Goal: Information Seeking & Learning: Learn about a topic

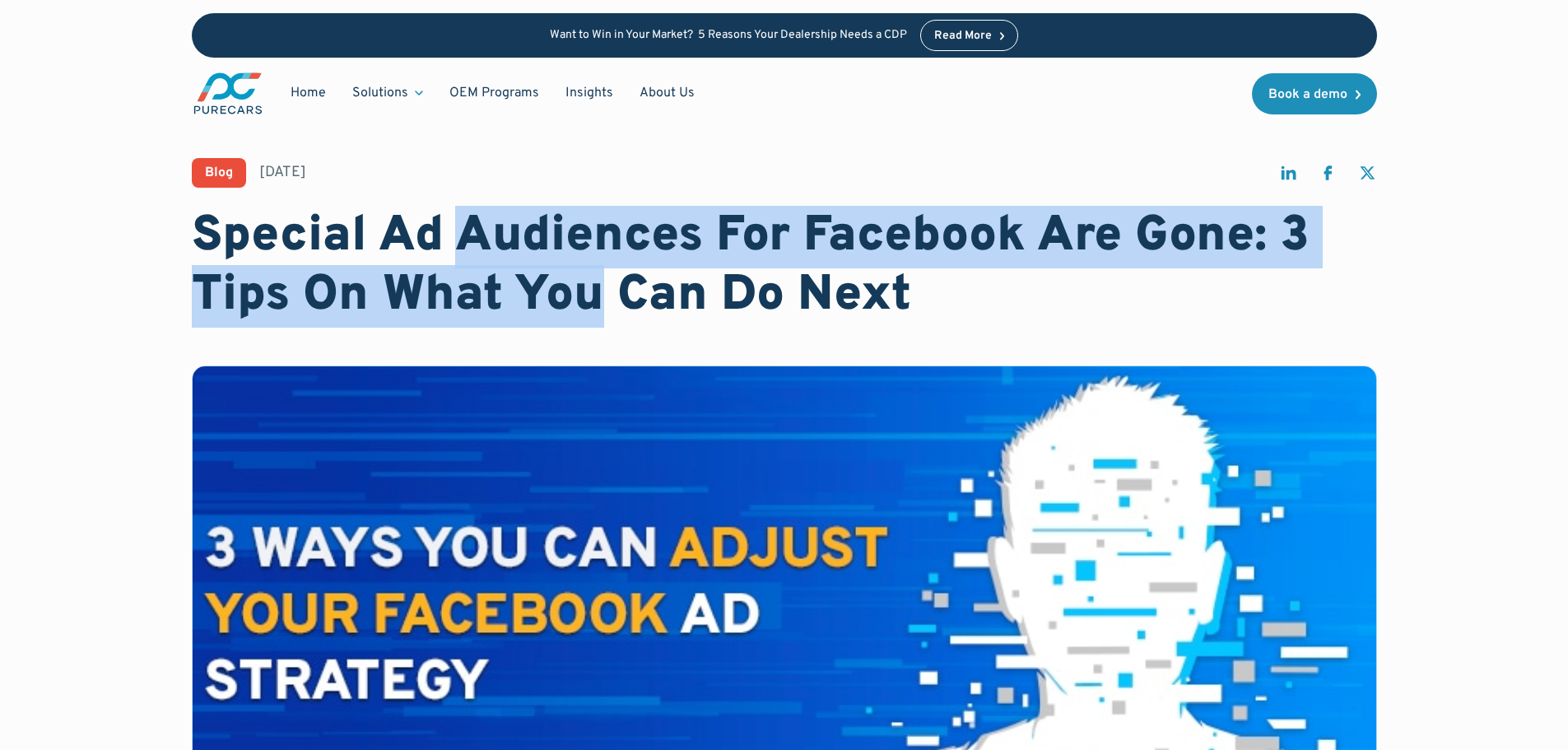
drag, startPoint x: 466, startPoint y: 210, endPoint x: 592, endPoint y: 285, distance: 146.6
click at [592, 285] on h1 "Special Ad Audiences For Facebook Are Gone: 3 Tips On What You Can Do Next" at bounding box center [784, 267] width 1185 height 118
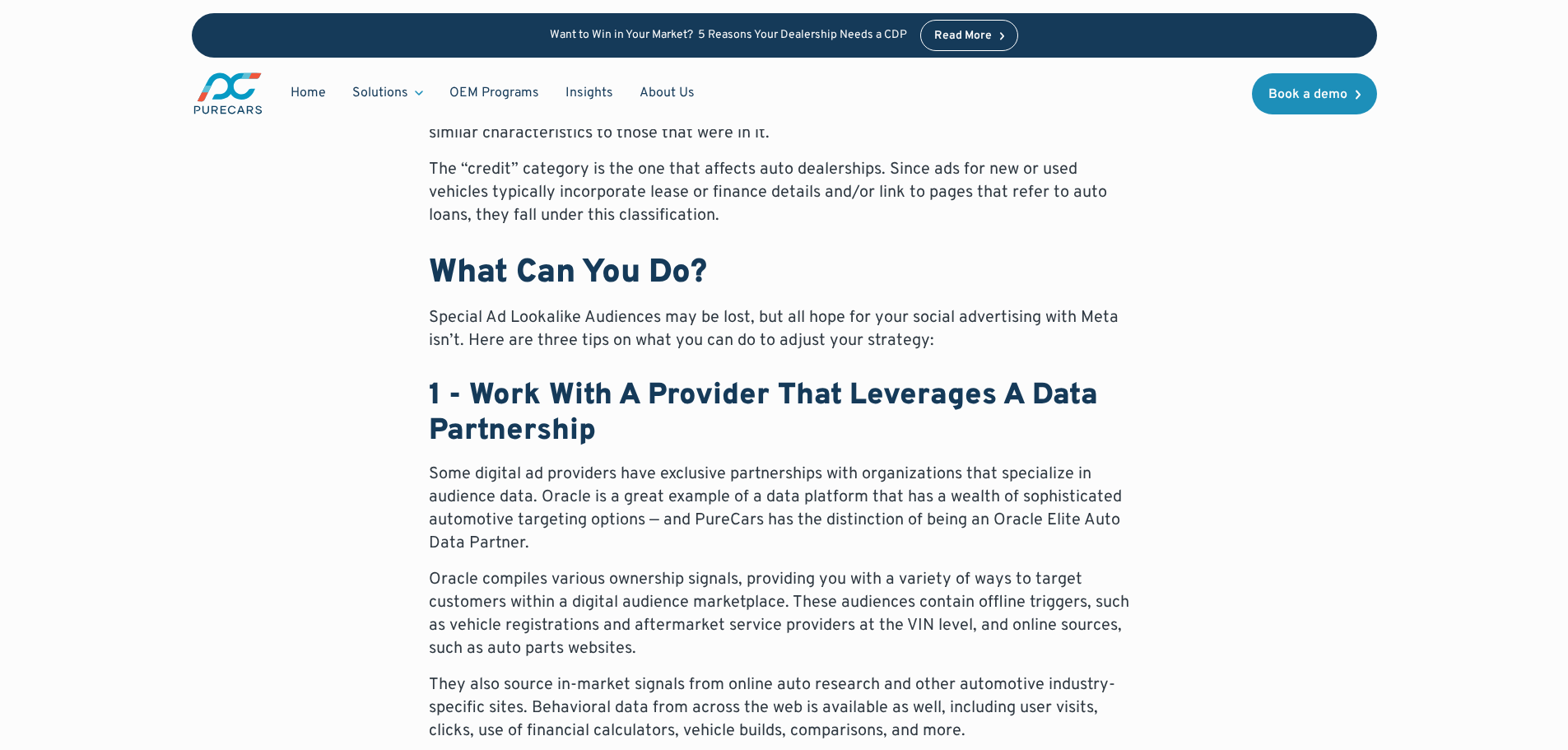
scroll to position [988, 0]
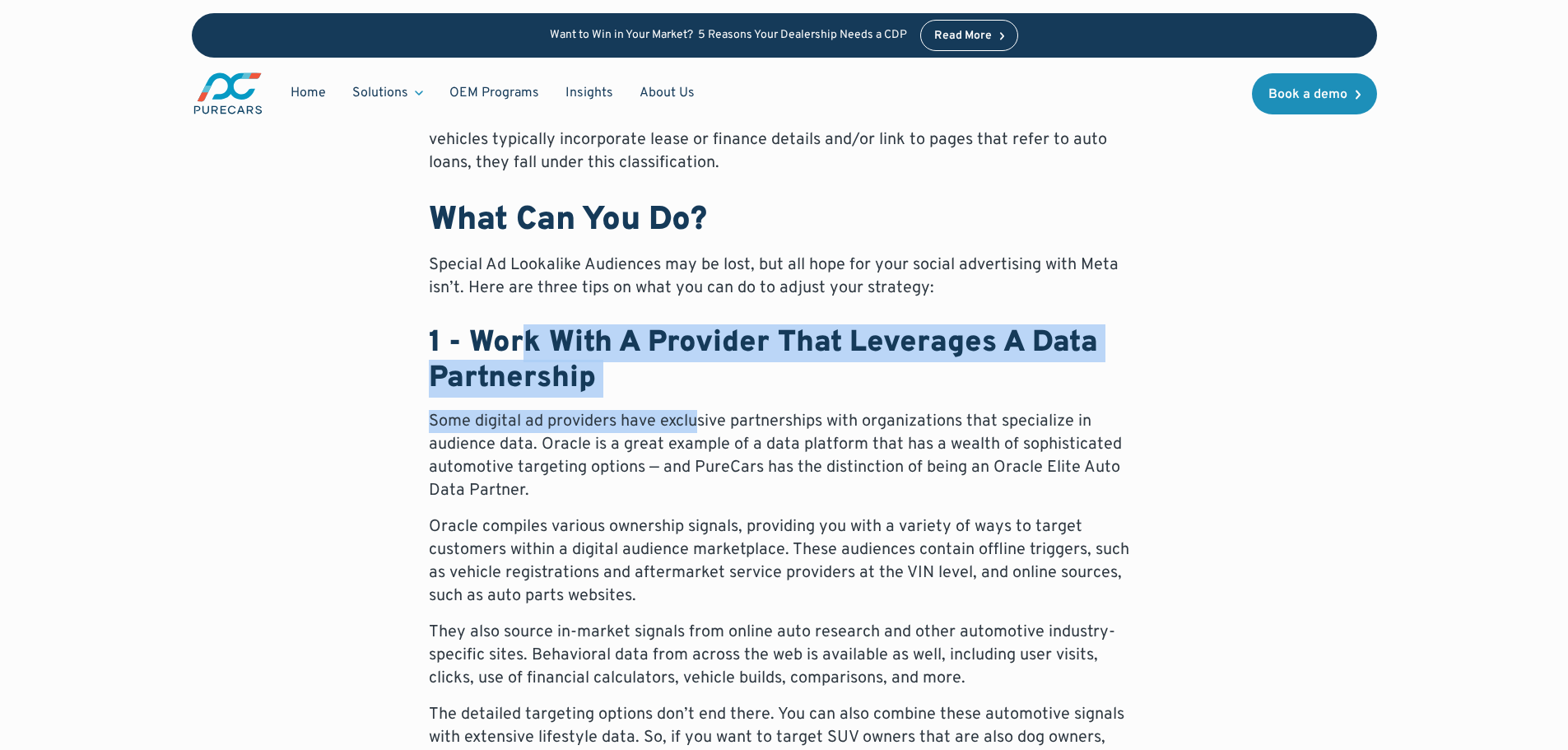
drag, startPoint x: 517, startPoint y: 341, endPoint x: 699, endPoint y: 403, distance: 192.3
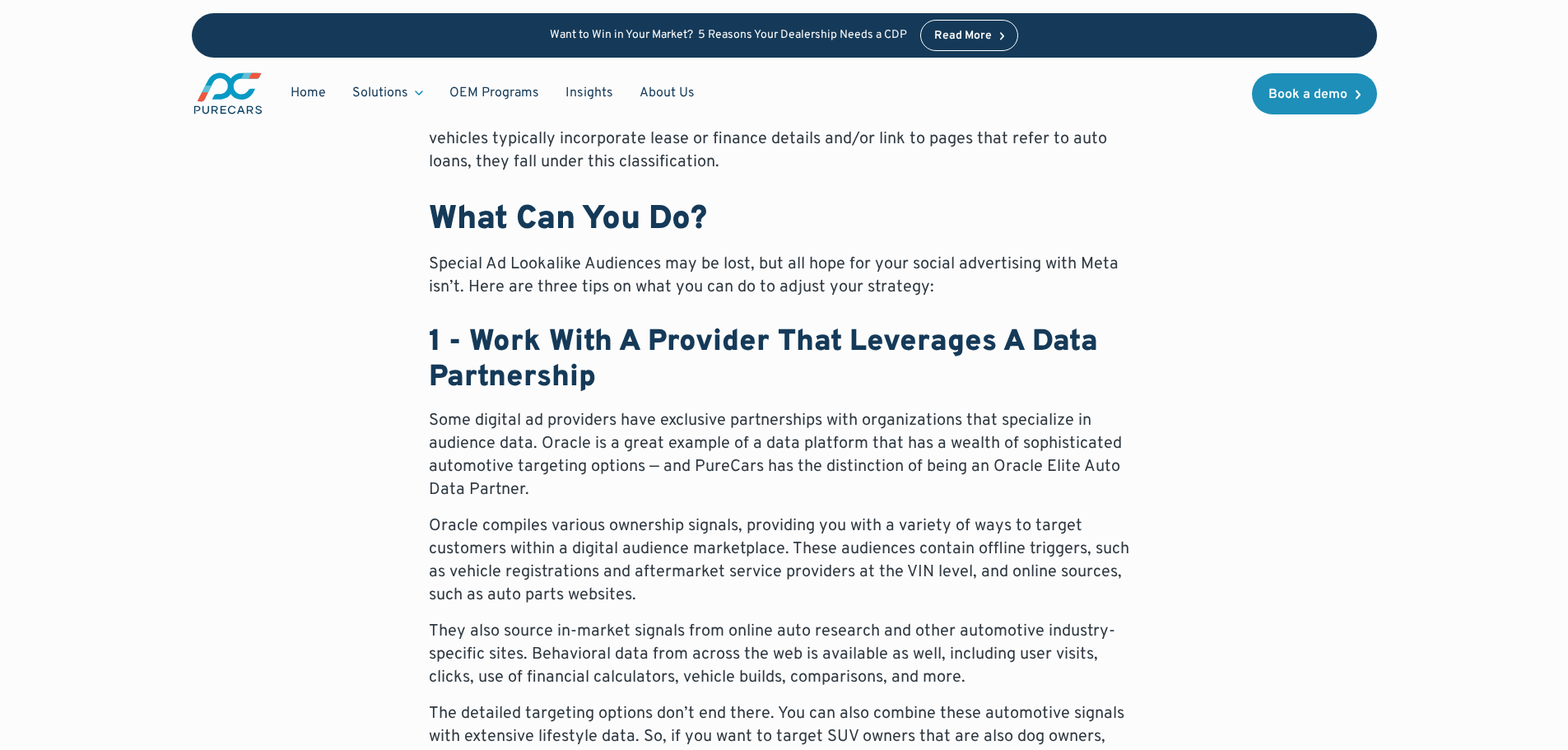
scroll to position [1153, 0]
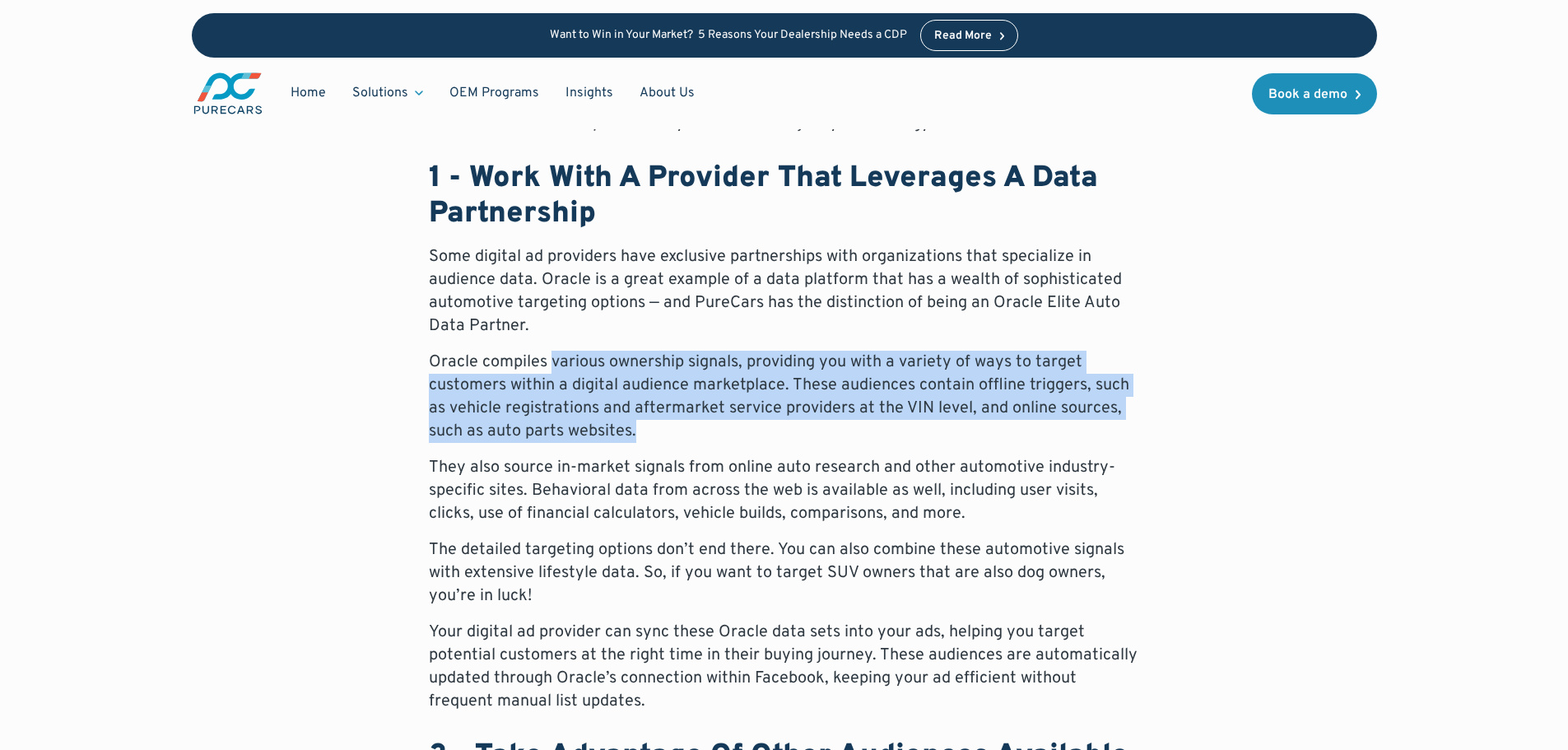
drag, startPoint x: 554, startPoint y: 361, endPoint x: 720, endPoint y: 423, distance: 177.2
click at [720, 423] on p "Oracle compiles various ownership signals, providing you with a variety of ways…" at bounding box center [785, 397] width 711 height 93
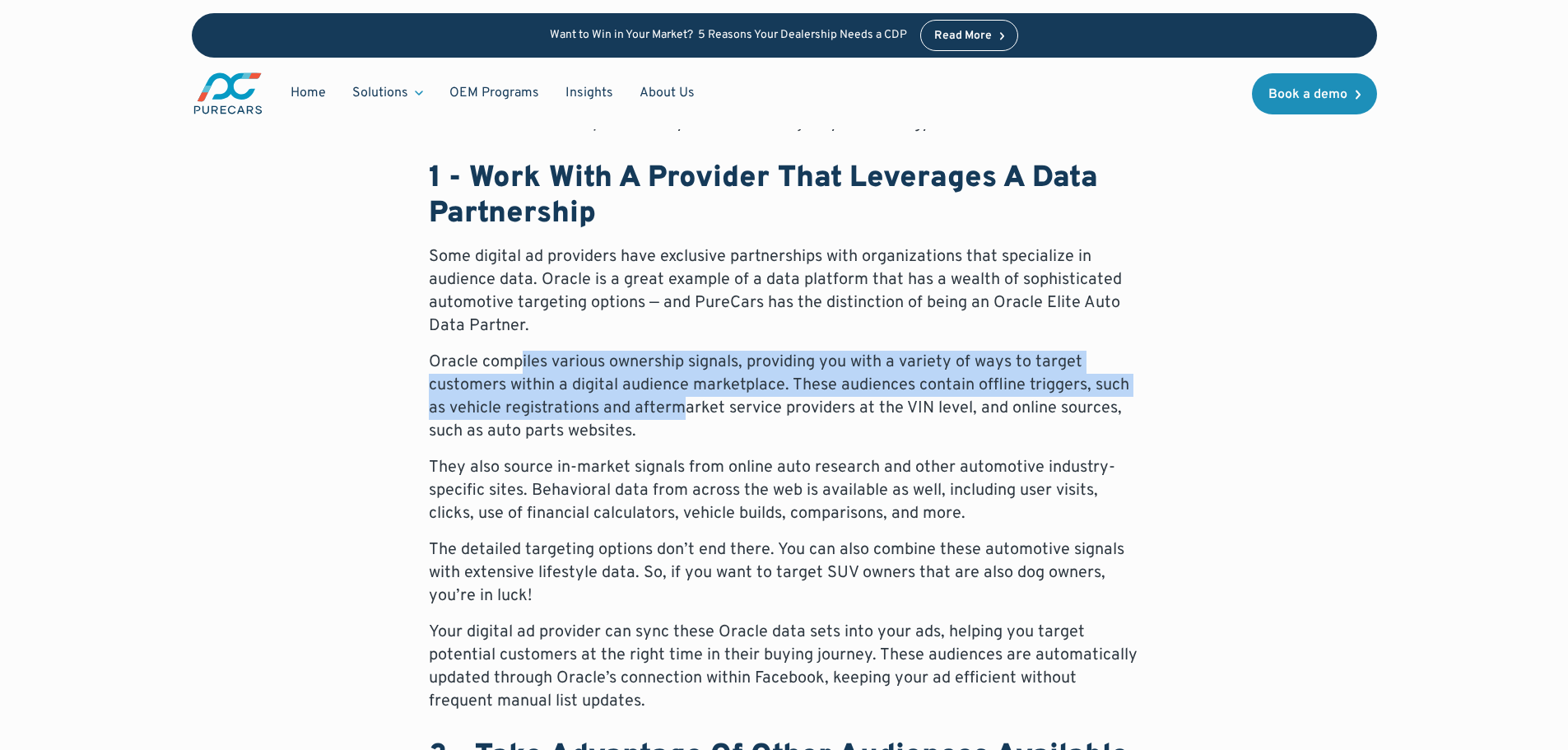
drag, startPoint x: 578, startPoint y: 383, endPoint x: 520, endPoint y: 357, distance: 63.6
click at [520, 357] on p "Oracle compiles various ownership signals, providing you with a variety of ways…" at bounding box center [785, 397] width 711 height 93
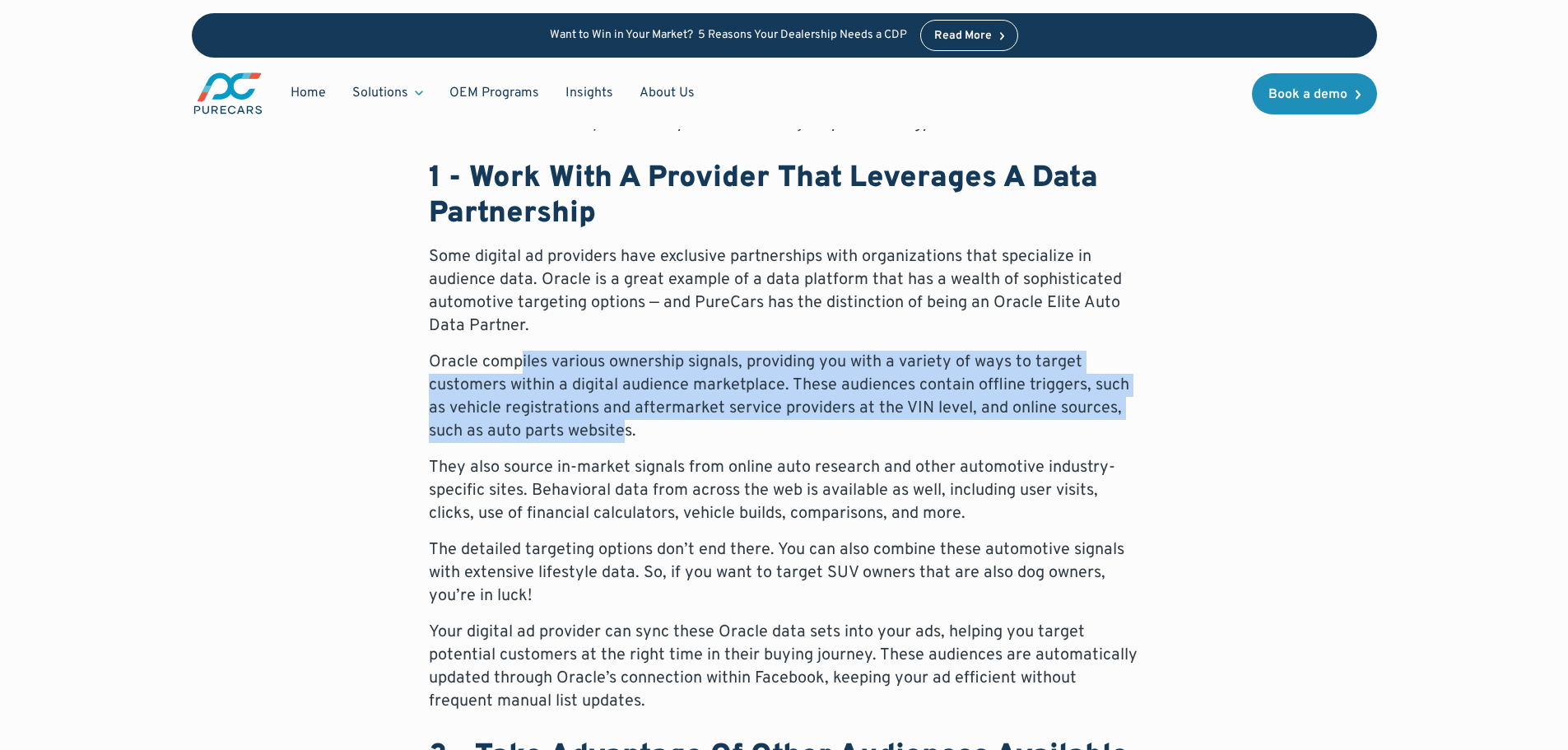
drag, startPoint x: 548, startPoint y: 378, endPoint x: 619, endPoint y: 441, distance: 94.9
click at [619, 441] on p "Oracle compiles various ownership signals, providing you with a variety of ways…" at bounding box center [785, 397] width 711 height 93
drag, startPoint x: 619, startPoint y: 441, endPoint x: 674, endPoint y: 429, distance: 56.3
click at [620, 441] on p "Oracle compiles various ownership signals, providing you with a variety of ways…" at bounding box center [785, 397] width 711 height 93
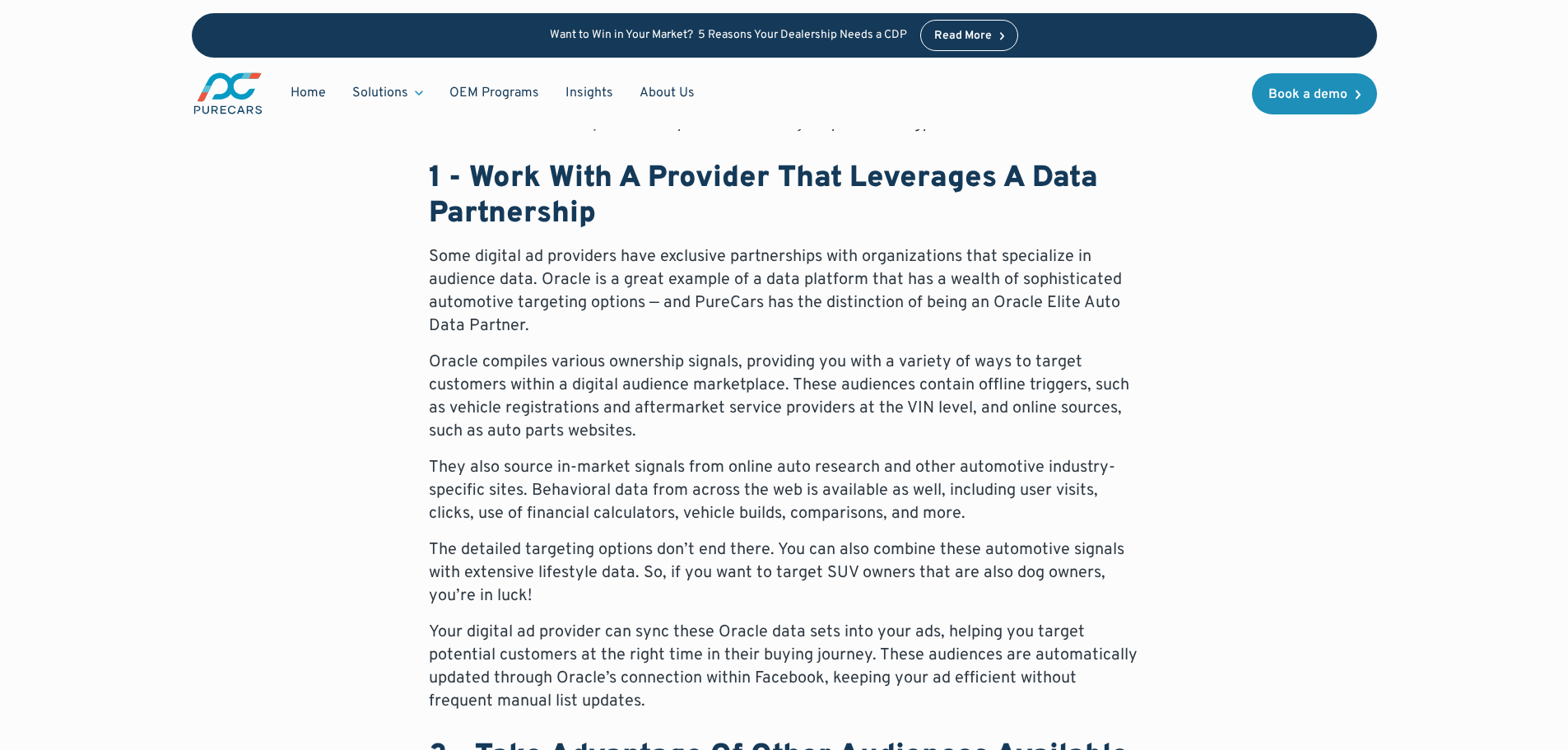
click at [674, 429] on p "Oracle compiles various ownership signals, providing you with a variety of ways…" at bounding box center [785, 397] width 711 height 93
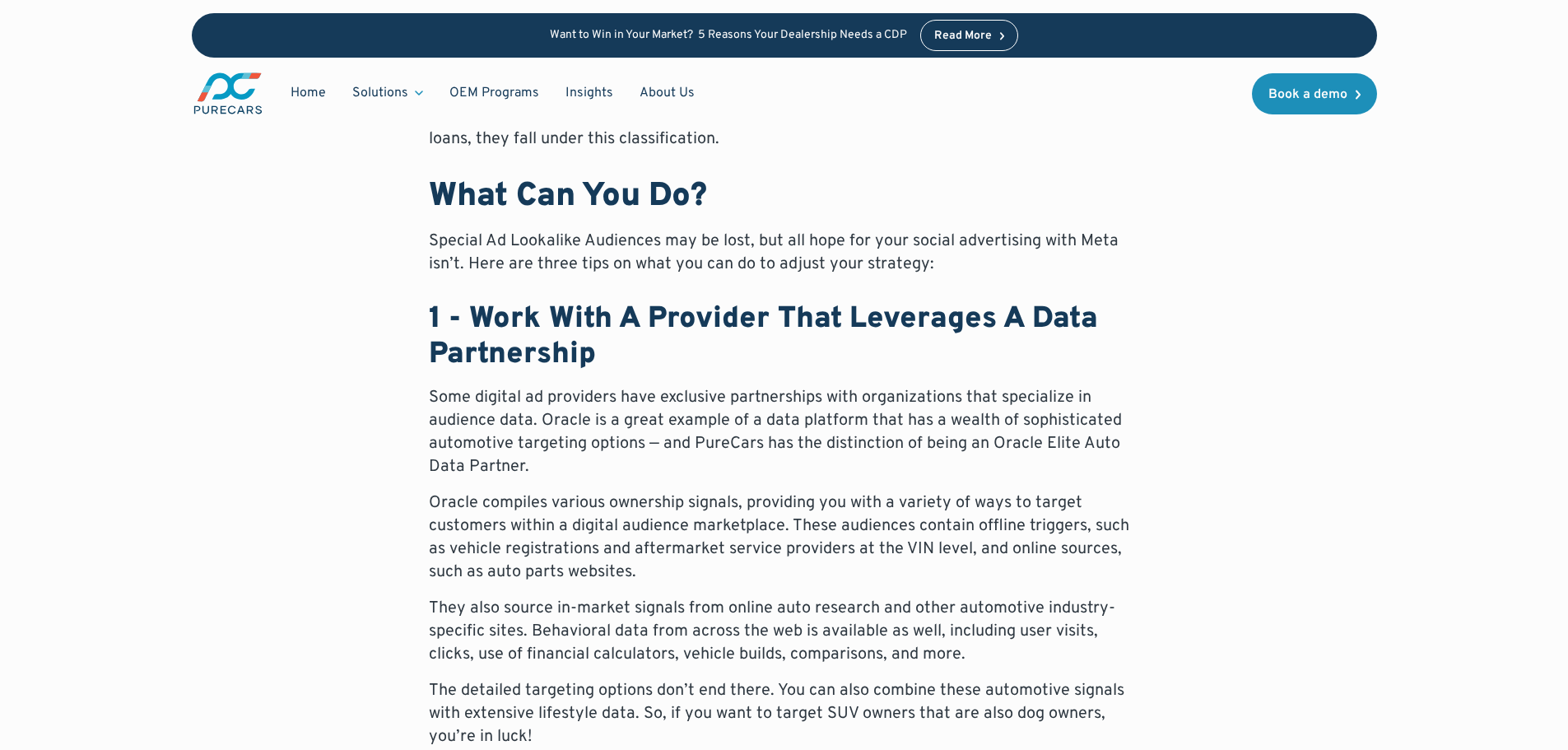
scroll to position [1071, 0]
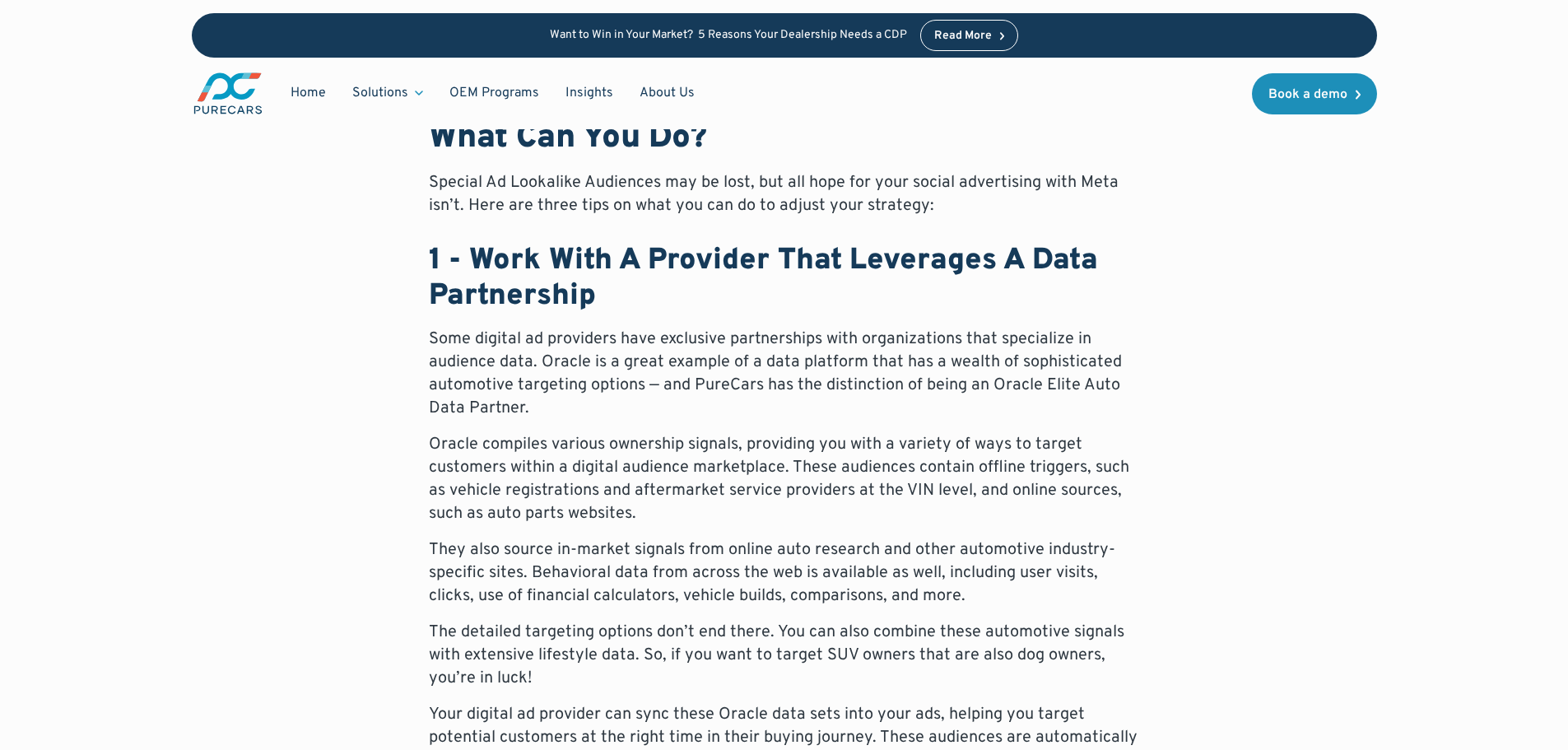
click at [671, 387] on p "Some digital ad providers have exclusive partnerships with organizations that s…" at bounding box center [785, 374] width 711 height 93
drag, startPoint x: 563, startPoint y: 365, endPoint x: 752, endPoint y: 363, distance: 189.0
click at [751, 363] on p "Some digital ad providers have exclusive partnerships with organizations that s…" at bounding box center [785, 374] width 711 height 93
click at [752, 363] on p "Some digital ad providers have exclusive partnerships with organizations that s…" at bounding box center [785, 374] width 711 height 93
click at [839, 369] on p "Some digital ad providers have exclusive partnerships with organizations that s…" at bounding box center [785, 374] width 711 height 93
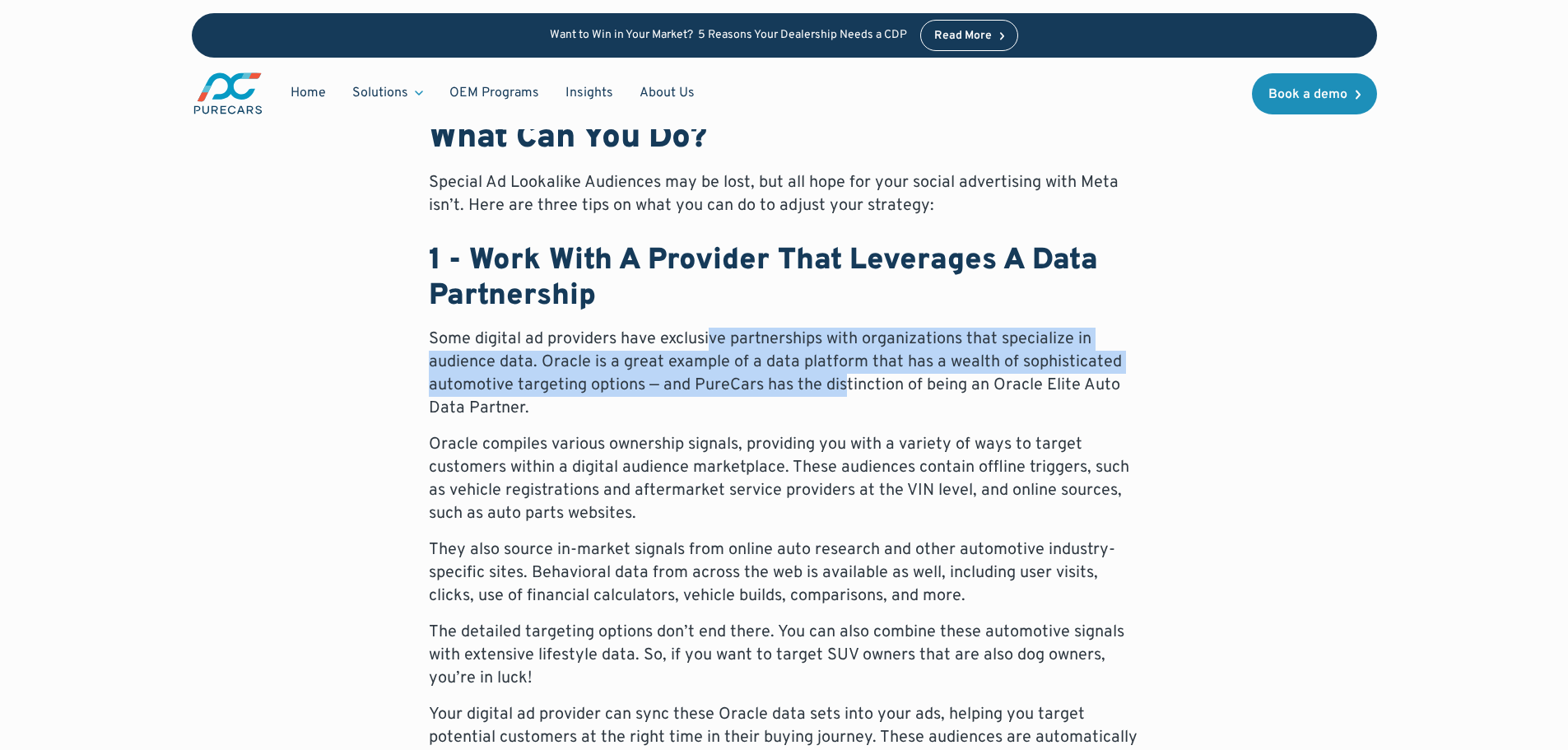
drag, startPoint x: 839, startPoint y: 386, endPoint x: 709, endPoint y: 347, distance: 135.7
click at [709, 347] on p "Some digital ad providers have exclusive partnerships with organizations that s…" at bounding box center [785, 374] width 711 height 93
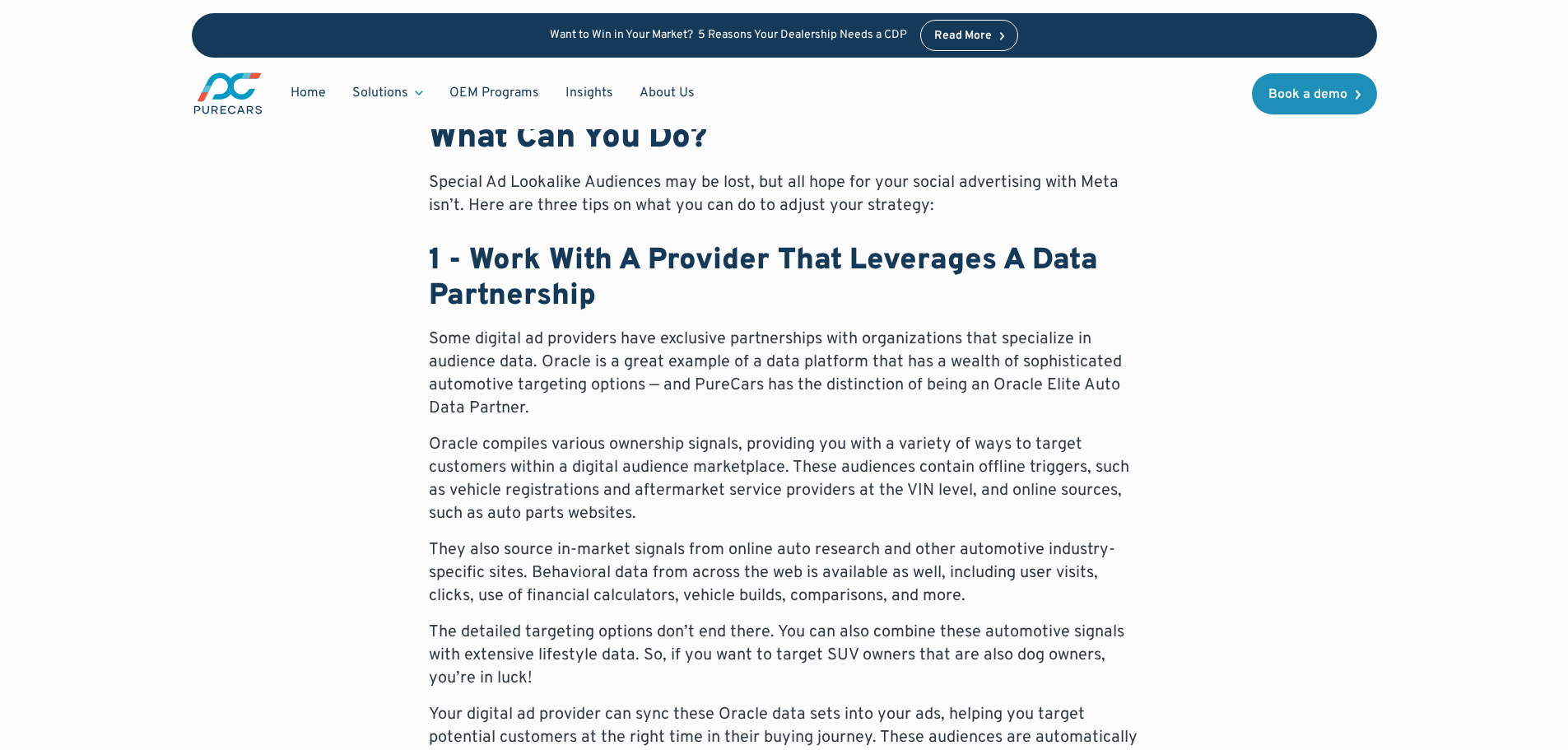
click at [605, 357] on p "Some digital ad providers have exclusive partnerships with organizations that s…" at bounding box center [785, 374] width 711 height 93
drag, startPoint x: 540, startPoint y: 365, endPoint x: 711, endPoint y: 366, distance: 171.0
click at [710, 366] on p "Some digital ad providers have exclusive partnerships with organizations that s…" at bounding box center [785, 374] width 711 height 93
click at [707, 367] on p "Some digital ad providers have exclusive partnerships with organizations that s…" at bounding box center [785, 374] width 711 height 93
